Goal: Information Seeking & Learning: Learn about a topic

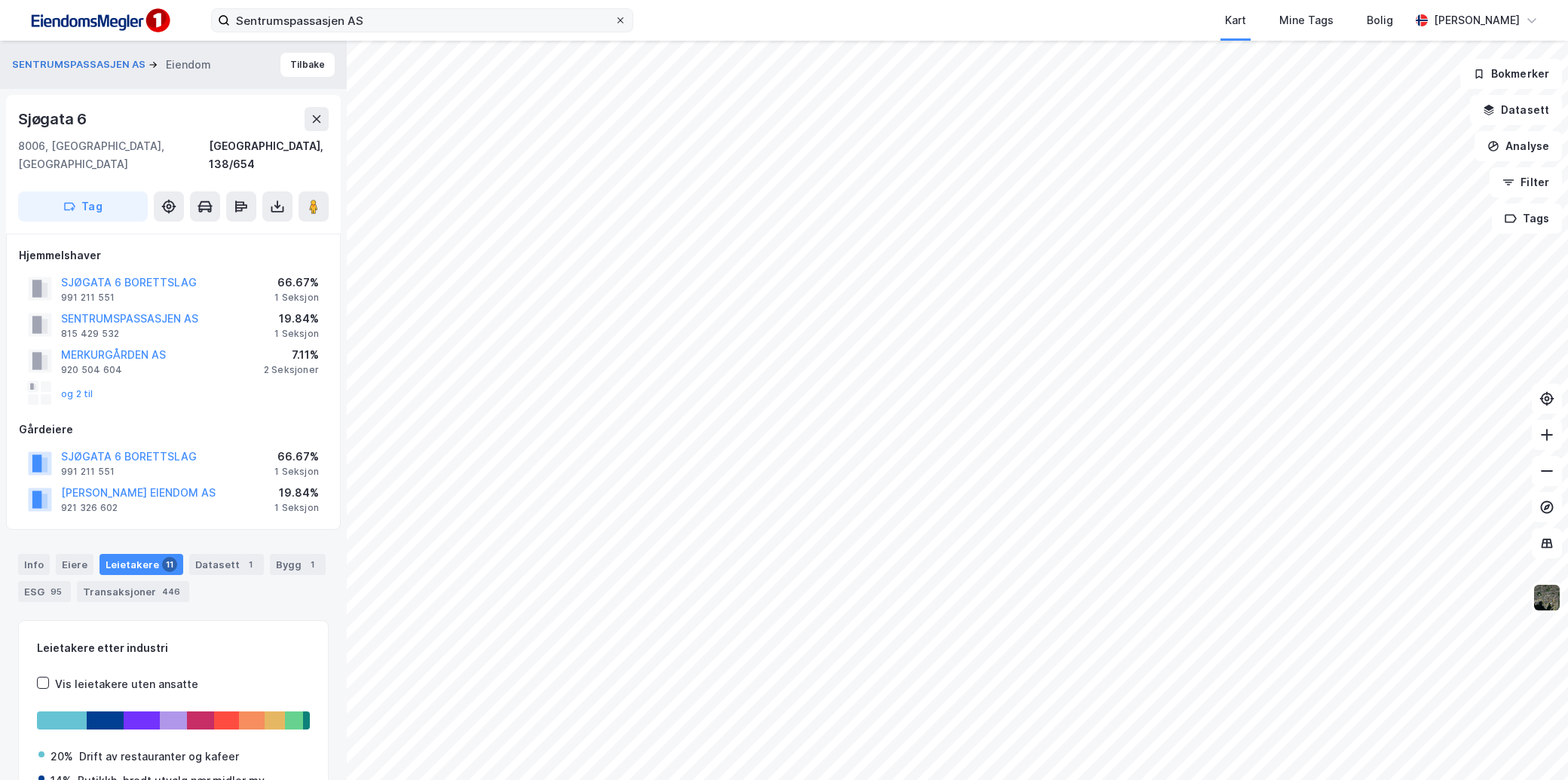
click at [616, 20] on icon at bounding box center [620, 20] width 9 height 9
click at [615, 20] on input "Sentrumspassasjen AS" at bounding box center [422, 20] width 384 height 23
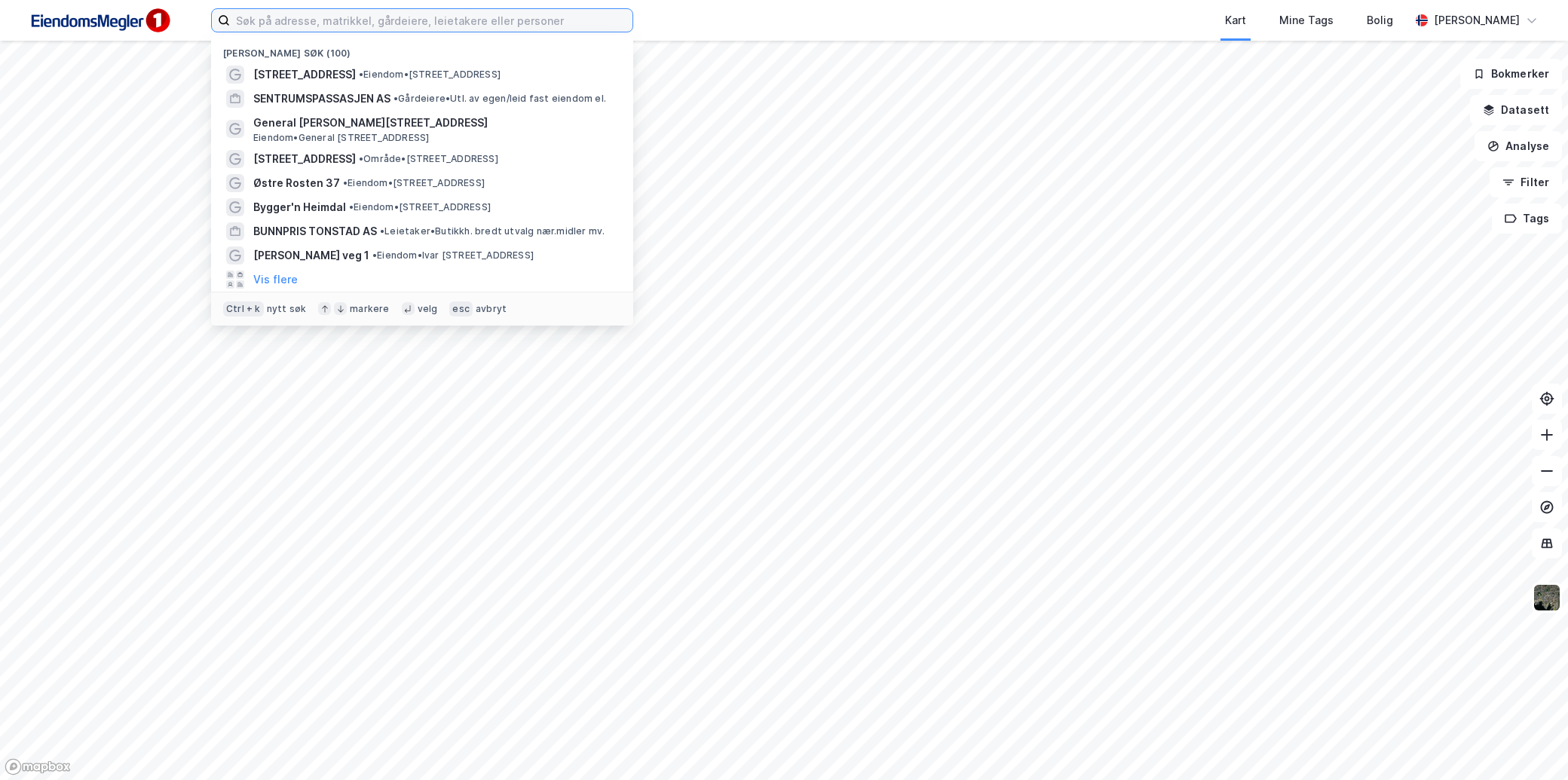
click at [351, 28] on input at bounding box center [430, 20] width 402 height 23
click at [359, 72] on span "•" at bounding box center [361, 74] width 4 height 11
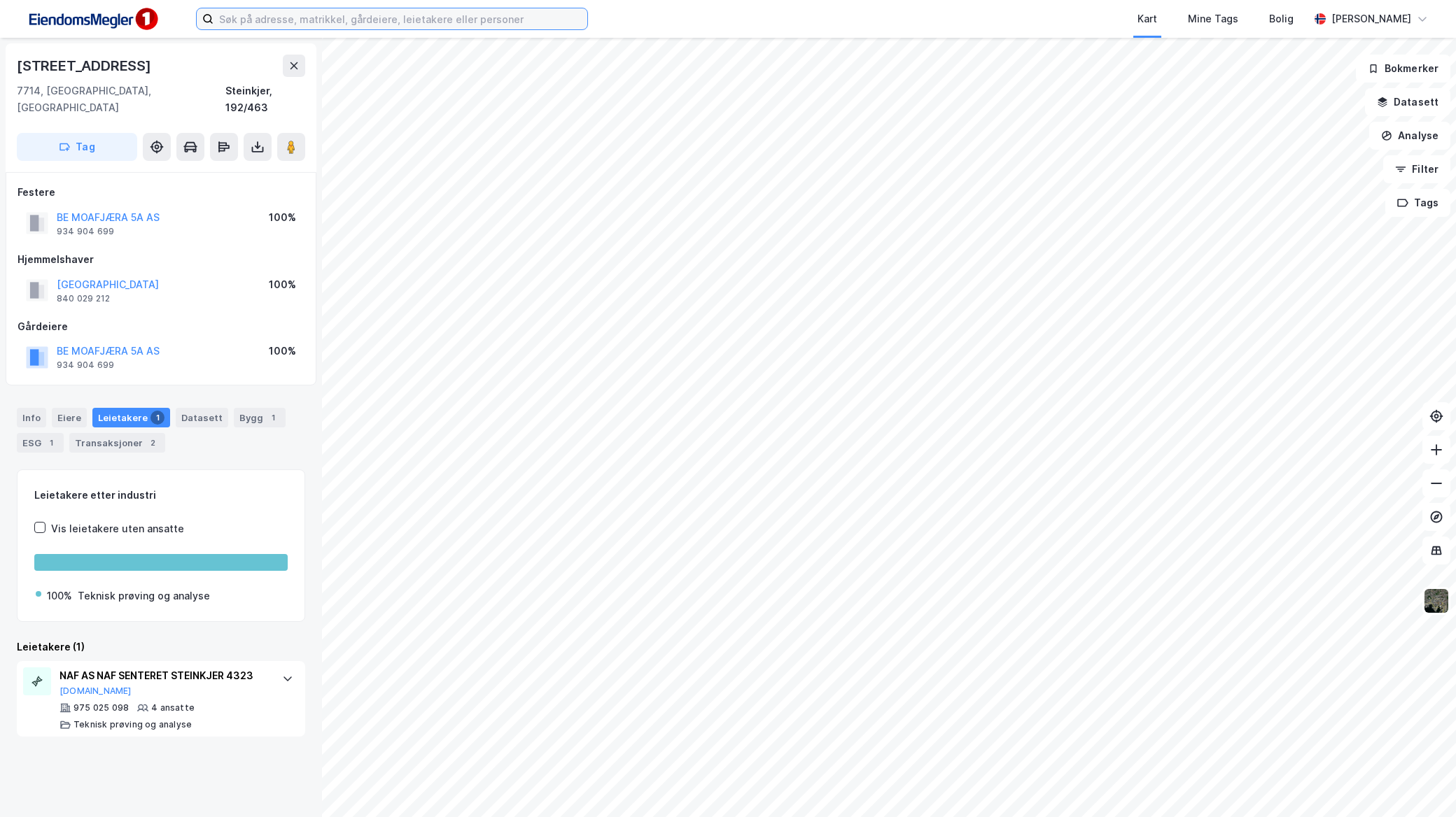
click at [453, 18] on input at bounding box center [400, 19] width 374 height 21
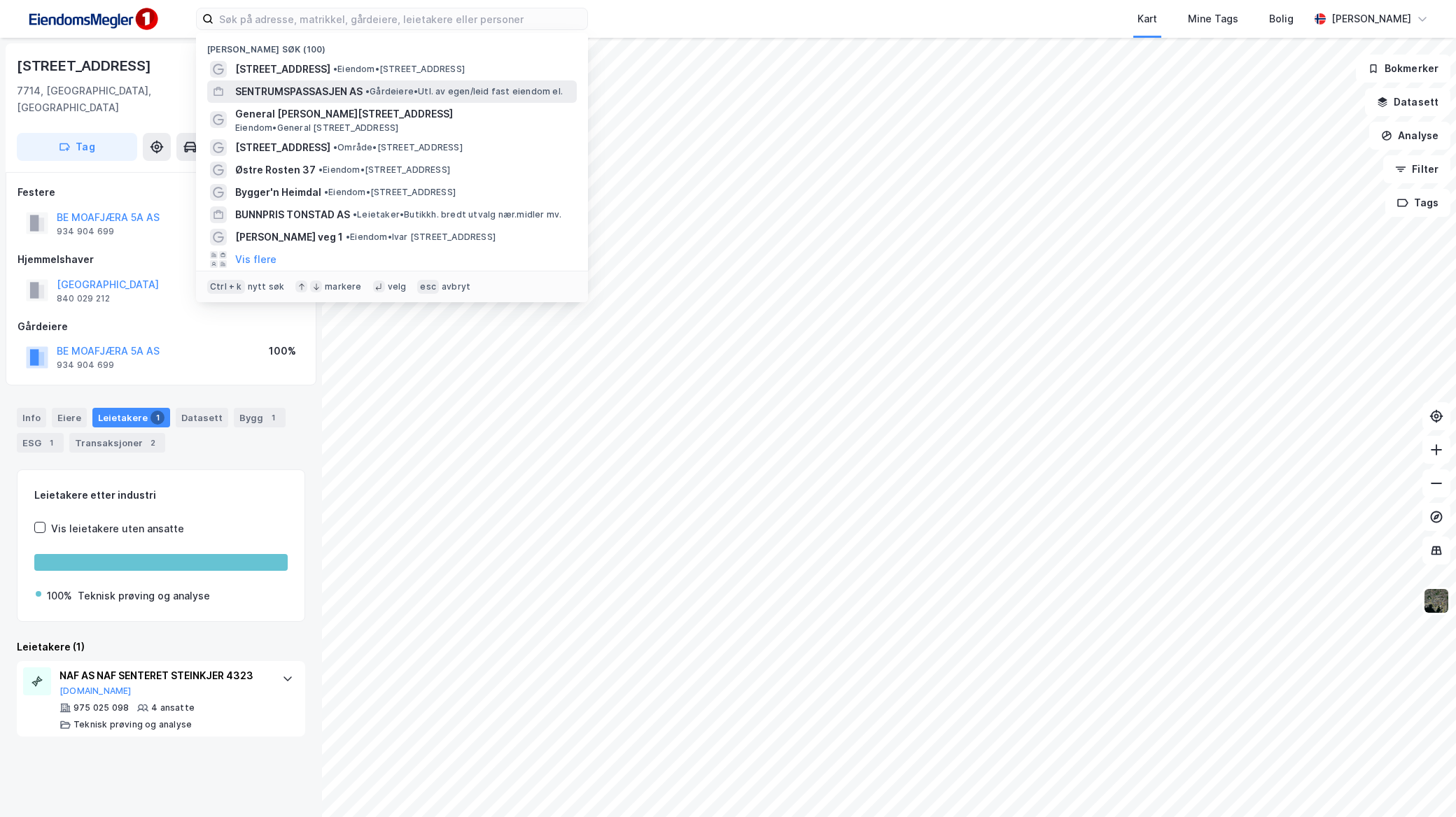
click at [446, 83] on div "SENTRUMSPASSASJEN AS • Gårdeiere • Utl. av egen/leid fast eiendom el." at bounding box center [405, 92] width 339 height 17
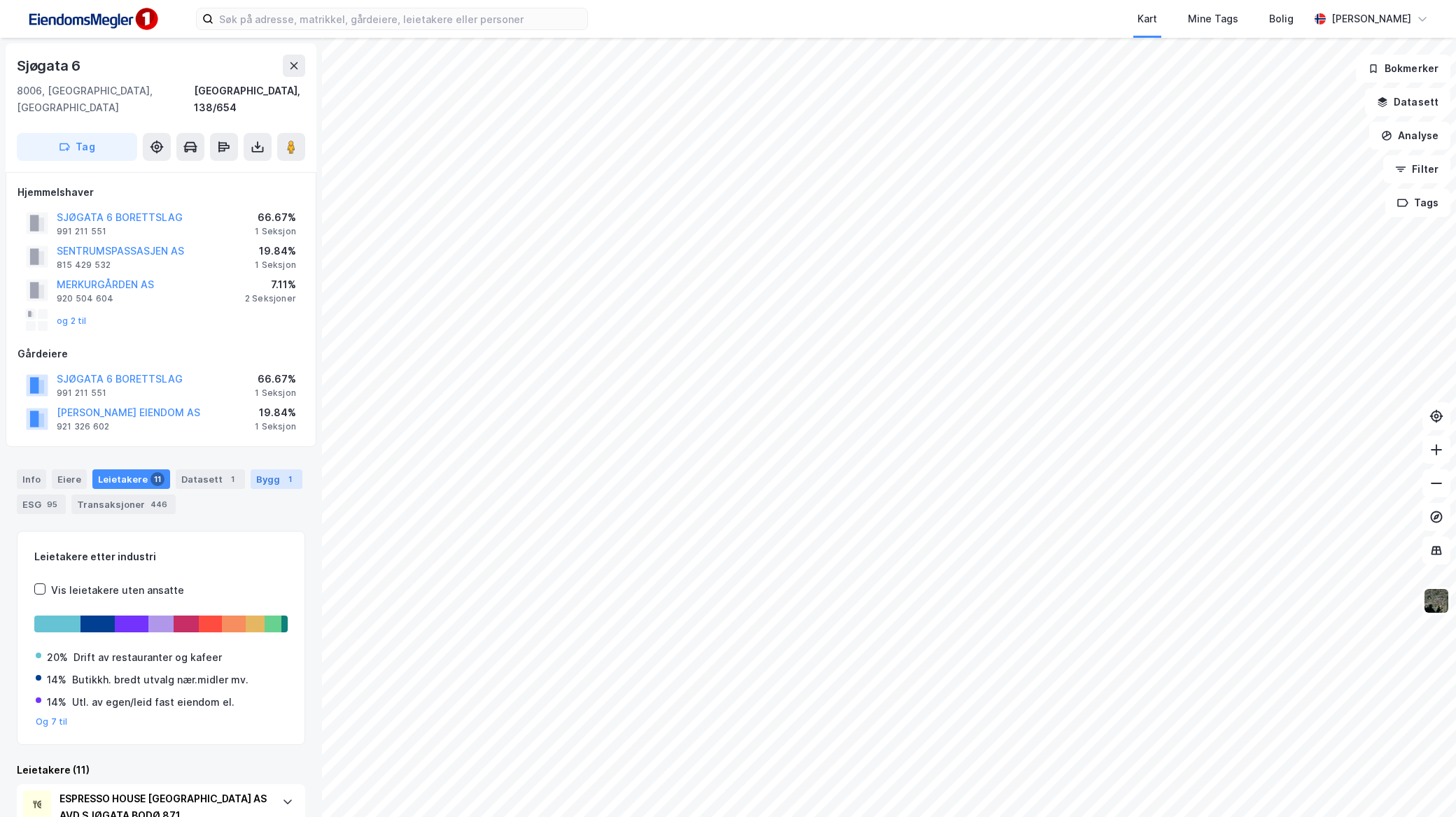
click at [269, 470] on div "Bygg 1" at bounding box center [276, 479] width 52 height 19
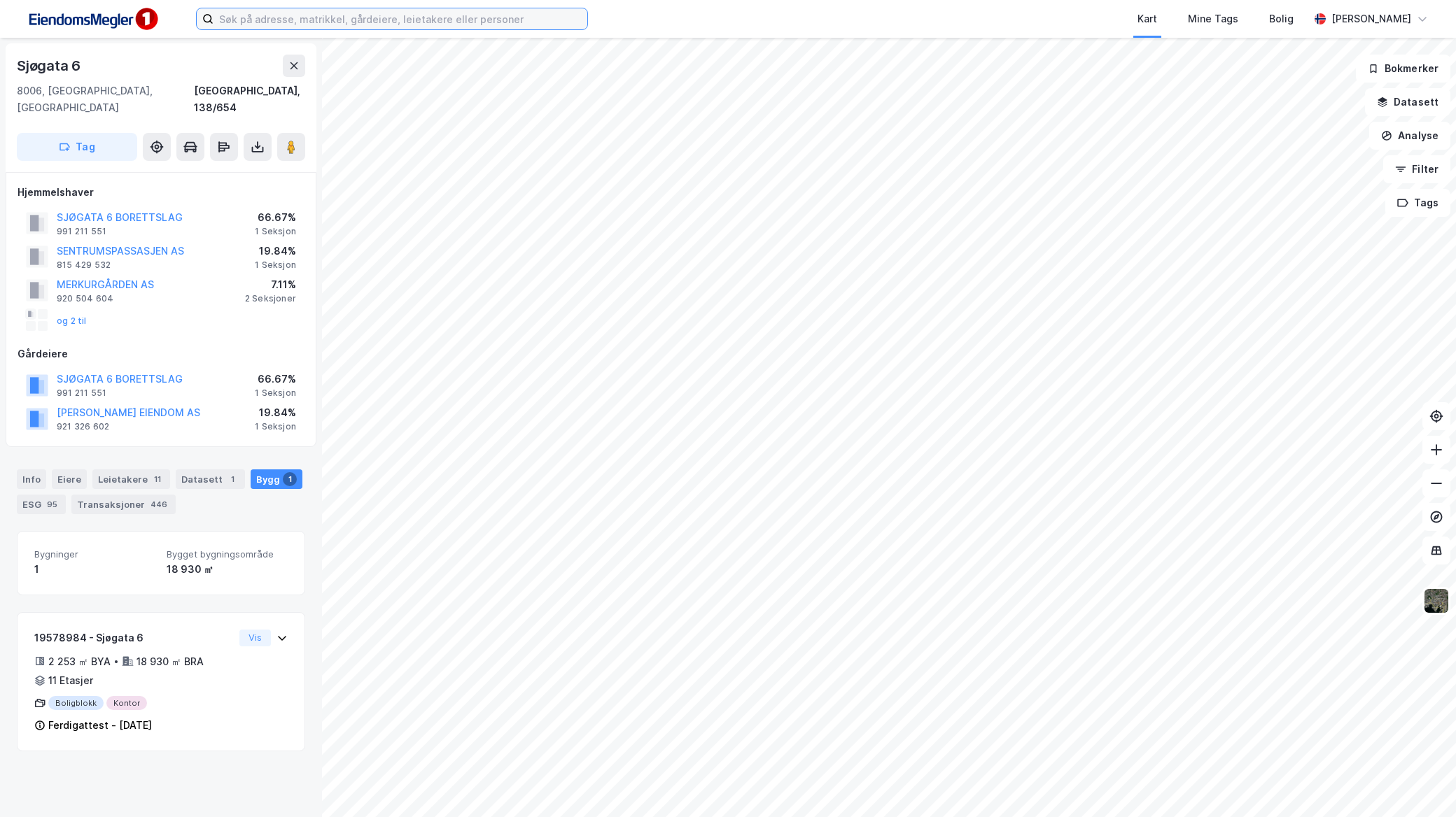
click at [472, 27] on input at bounding box center [400, 19] width 374 height 21
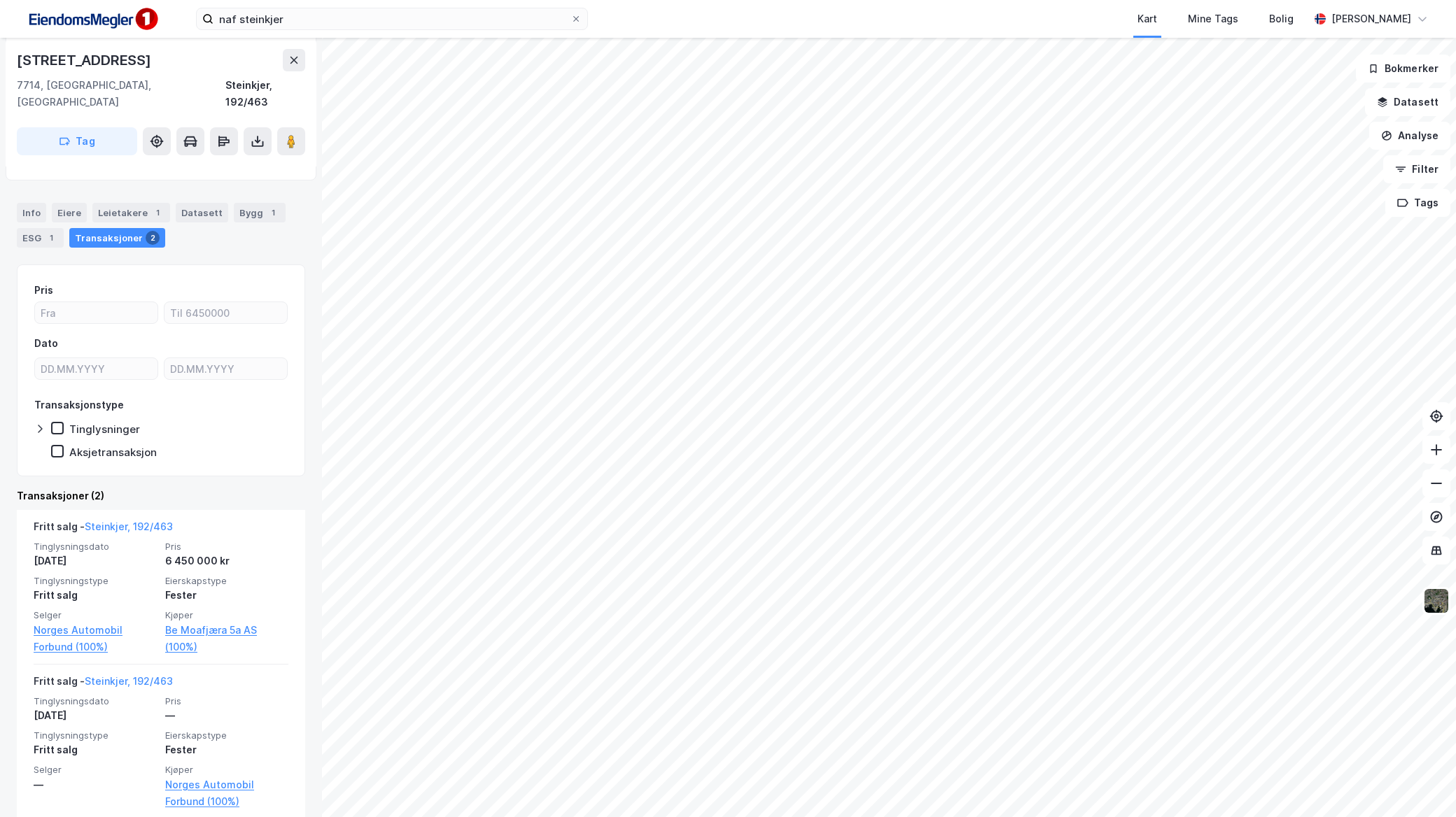
scroll to position [176, 0]
